Goal: Task Accomplishment & Management: Complete application form

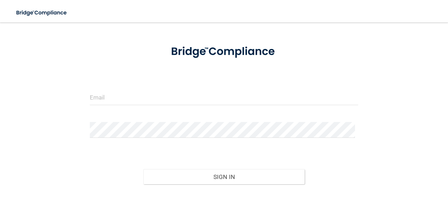
scroll to position [69, 0]
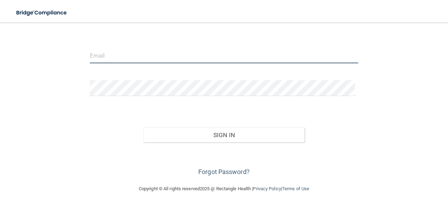
click at [124, 58] on input "email" at bounding box center [224, 55] width 268 height 16
type input "[EMAIL_ADDRESS][DOMAIN_NAME]"
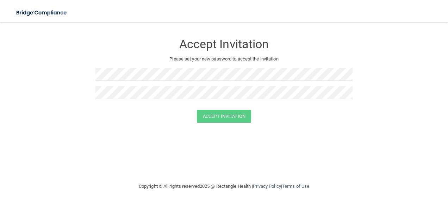
click at [138, 100] on div at bounding box center [223, 95] width 257 height 18
click at [230, 116] on button "Accept Invitation" at bounding box center [224, 116] width 54 height 13
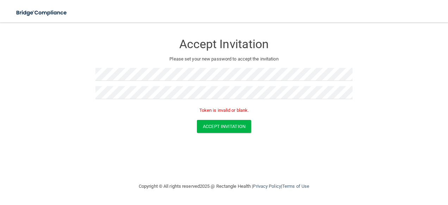
click at [142, 70] on div "Accept Invitation Please set your new password to accept the invitation Token i…" at bounding box center [223, 75] width 257 height 90
drag, startPoint x: 144, startPoint y: 67, endPoint x: 7, endPoint y: 82, distance: 137.3
click at [8, 82] on main "Accept Invitation Please set your new password to accept the invitation Token i…" at bounding box center [224, 114] width 448 height 183
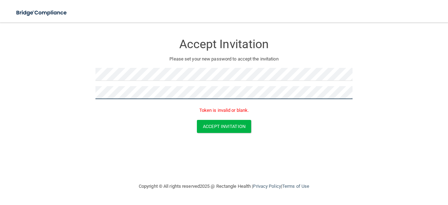
click at [87, 96] on form "Accept Invitation Please set your new password to accept the invitation Token i…" at bounding box center [223, 86] width 419 height 112
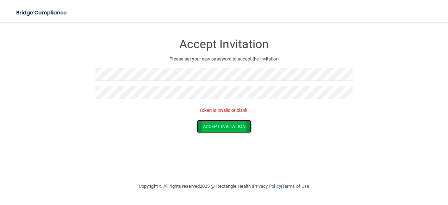
click at [242, 129] on button "Accept Invitation" at bounding box center [224, 126] width 54 height 13
